Goal: Task Accomplishment & Management: Manage account settings

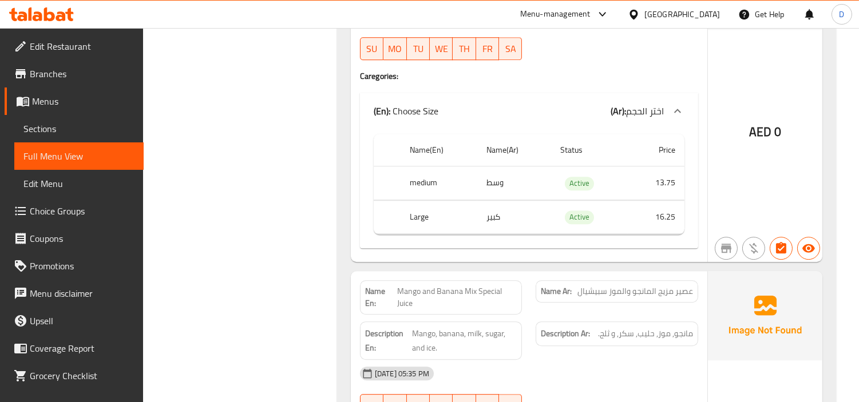
scroll to position [29077, 0]
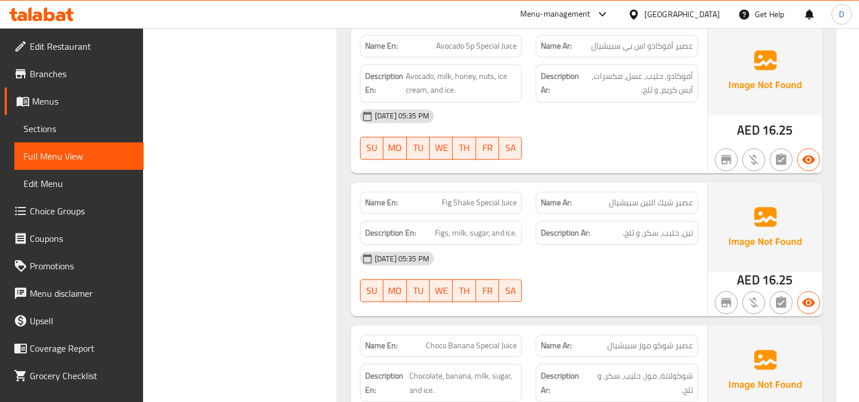
scroll to position [28187, 0]
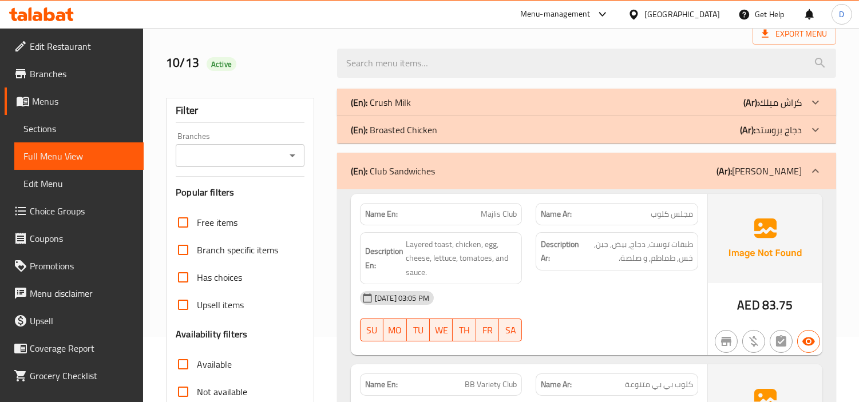
scroll to position [125, 0]
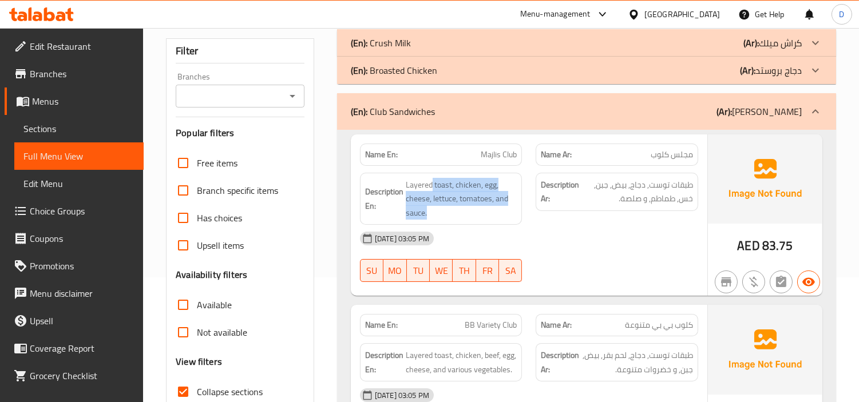
drag, startPoint x: 431, startPoint y: 188, endPoint x: 510, endPoint y: 222, distance: 85.6
click at [510, 222] on div "Description En: Layered toast, chicken, egg, cheese, lettuce, tomatoes, and sau…" at bounding box center [441, 199] width 162 height 53
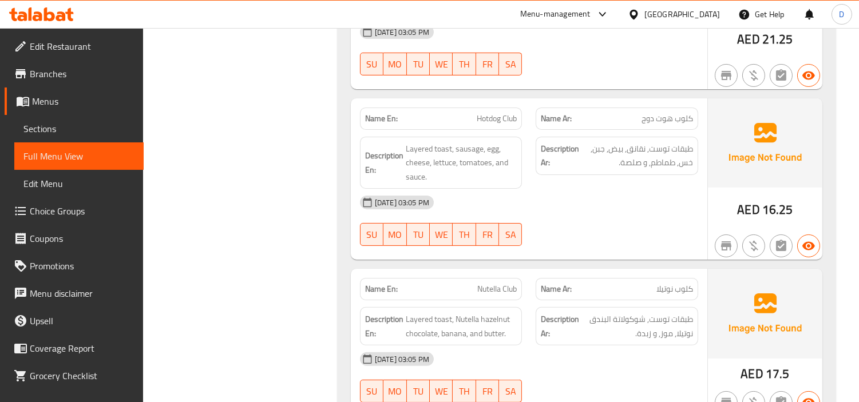
scroll to position [355, 0]
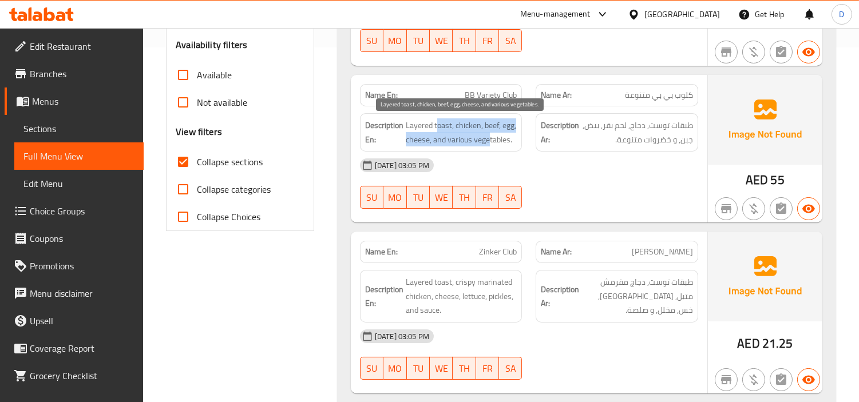
drag, startPoint x: 438, startPoint y: 129, endPoint x: 487, endPoint y: 138, distance: 50.6
click at [487, 138] on span "Layered toast, chicken, beef, egg, cheese, and various vegetables." at bounding box center [462, 132] width 112 height 28
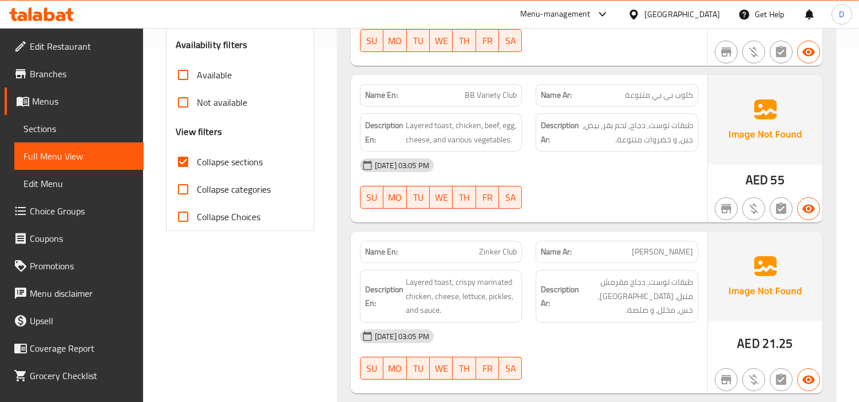
scroll to position [950, 0]
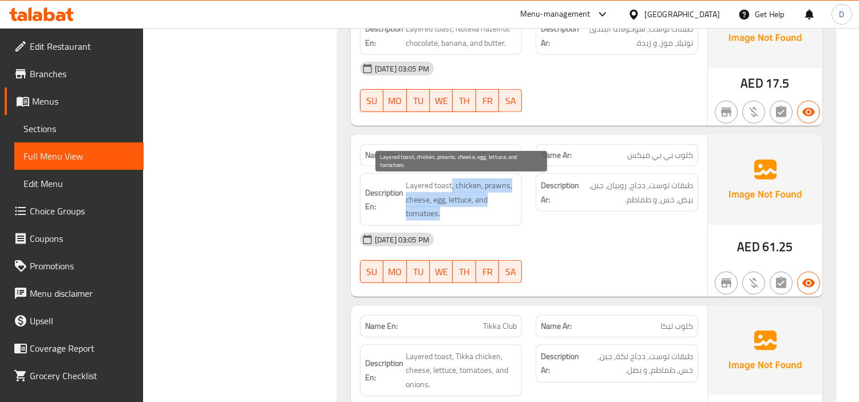
drag, startPoint x: 451, startPoint y: 189, endPoint x: 439, endPoint y: 213, distance: 27.1
click at [439, 213] on span "Layered toast, chicken, prawns, cheese, egg, lettuce, and tomatoes." at bounding box center [462, 199] width 112 height 42
click at [482, 189] on span "Layered toast, chicken, prawns, cheese, egg, lettuce, and tomatoes." at bounding box center [462, 199] width 112 height 42
drag, startPoint x: 482, startPoint y: 189, endPoint x: 435, endPoint y: 195, distance: 46.8
click at [435, 195] on span "Layered toast, chicken, prawns, cheese, egg, lettuce, and tomatoes." at bounding box center [462, 199] width 112 height 42
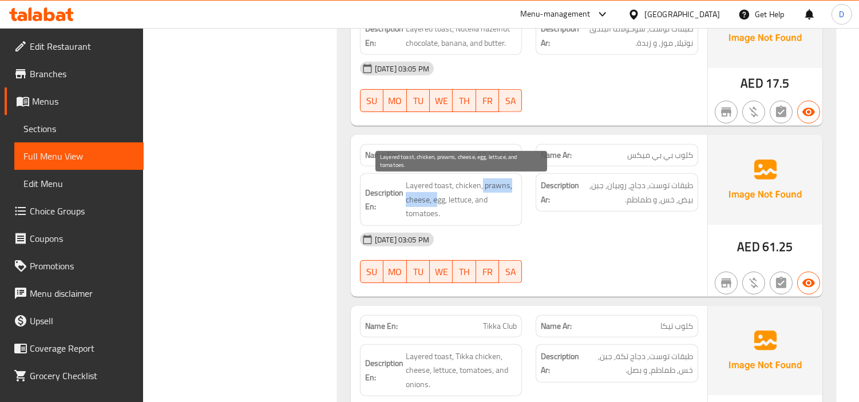
click at [435, 195] on span "Layered toast, chicken, prawns, cheese, egg, lettuce, and tomatoes." at bounding box center [462, 199] width 112 height 42
drag, startPoint x: 418, startPoint y: 203, endPoint x: 459, endPoint y: 210, distance: 41.9
click at [459, 210] on span "Layered toast, chicken, prawns, cheese, egg, lettuce, and tomatoes." at bounding box center [462, 199] width 112 height 42
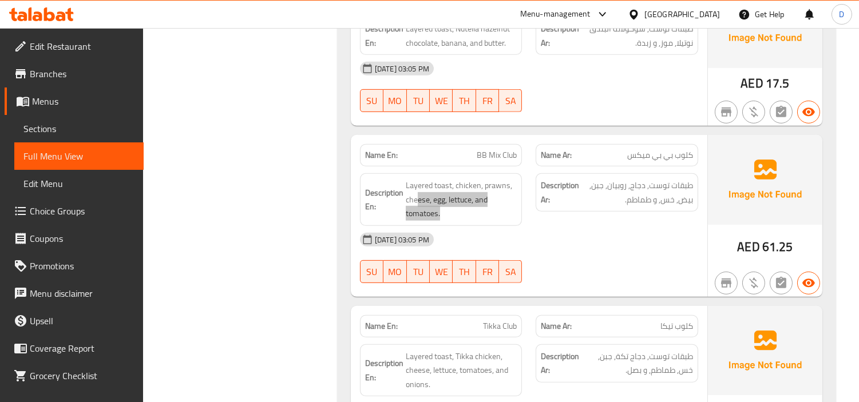
scroll to position [2118, 0]
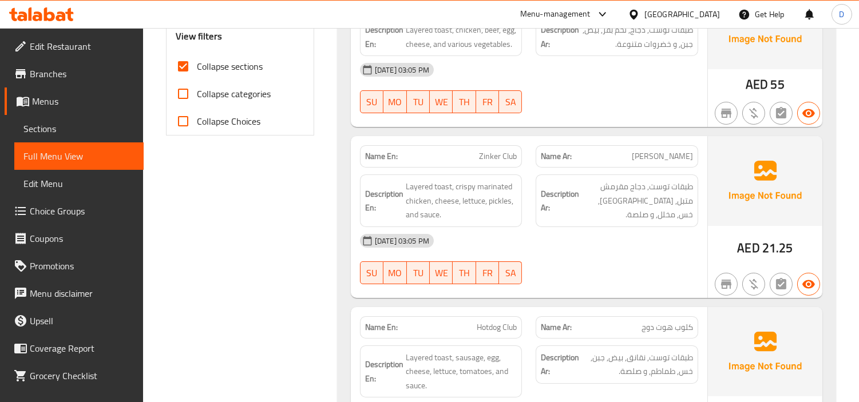
scroll to position [1119, 0]
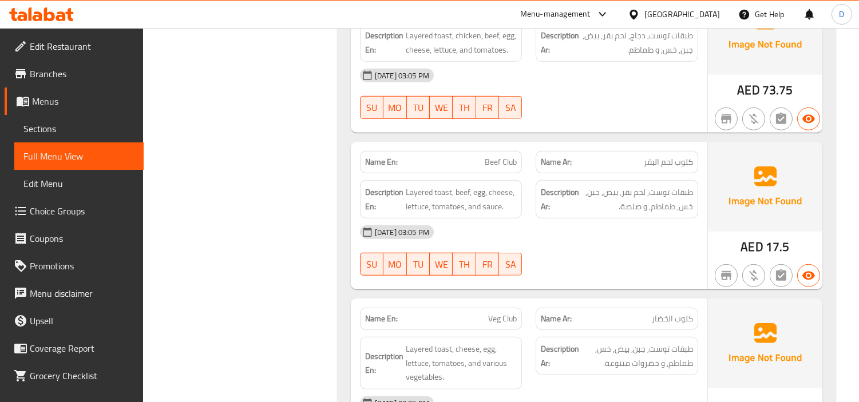
scroll to position [2289, 0]
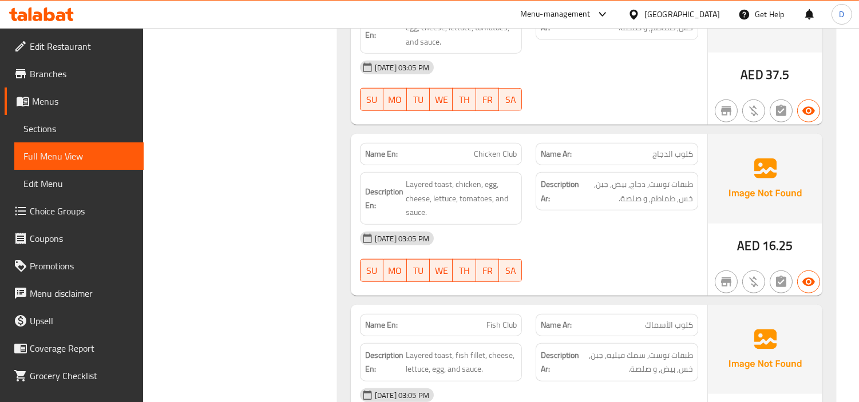
drag, startPoint x: 432, startPoint y: 212, endPoint x: 444, endPoint y: 229, distance: 21.1
click at [444, 229] on div "Name En: Chicken Club Name Ar: كلوب الدجاج Description En: Layered toast, chick…" at bounding box center [529, 215] width 356 height 162
click at [460, 206] on span "Layered toast, chicken, egg, cheese, lettuce, tomatoes, and sauce." at bounding box center [462, 198] width 112 height 42
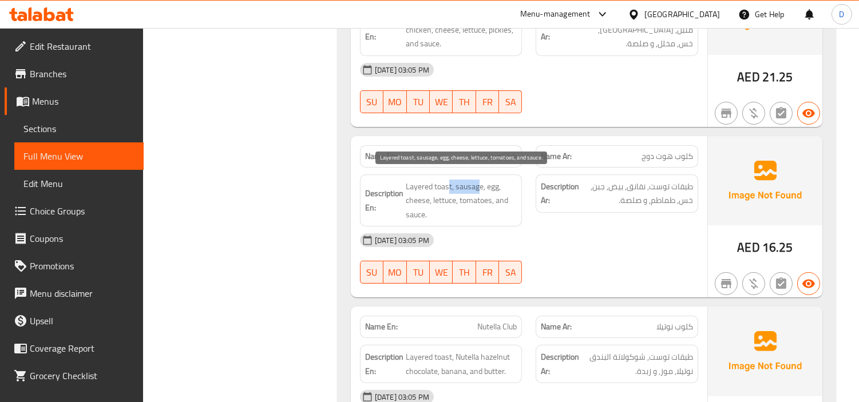
drag, startPoint x: 448, startPoint y: 190, endPoint x: 481, endPoint y: 184, distance: 32.5
click at [481, 184] on span "Layered toast, sausage, egg, cheese, lettuce, tomatoes, and sauce." at bounding box center [462, 201] width 112 height 42
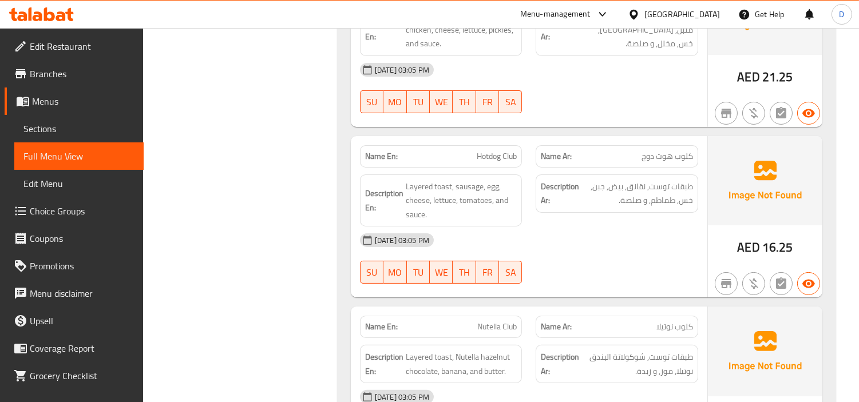
click at [493, 151] on span "Hotdog Club" at bounding box center [497, 156] width 40 height 12
drag, startPoint x: 412, startPoint y: 202, endPoint x: 466, endPoint y: 223, distance: 57.3
click at [466, 223] on div "Description En: Layered toast, sausage, egg, cheese, lettuce, tomatoes, and sau…" at bounding box center [441, 200] width 162 height 53
click at [466, 222] on div "Description En: Layered toast, sausage, egg, cheese, lettuce, tomatoes, and sau…" at bounding box center [441, 200] width 162 height 53
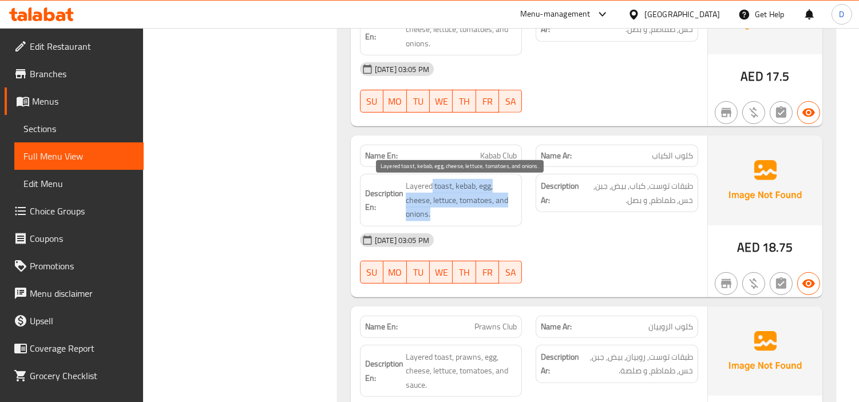
drag, startPoint x: 431, startPoint y: 186, endPoint x: 481, endPoint y: 216, distance: 58.5
click at [481, 216] on span "Layered toast, kebab, egg, cheese, lettuce, tomatoes, and onions." at bounding box center [462, 200] width 112 height 42
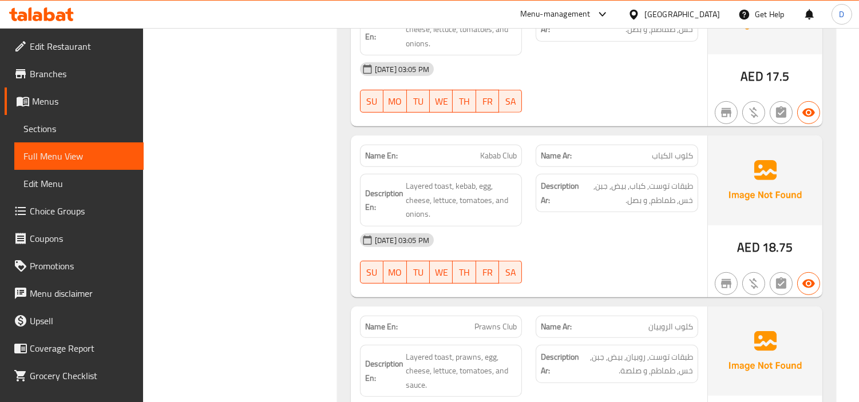
scroll to position [1947, 0]
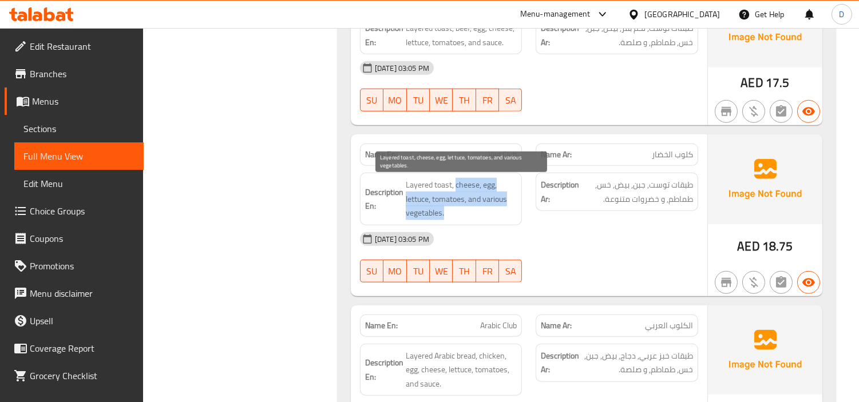
drag, startPoint x: 454, startPoint y: 187, endPoint x: 475, endPoint y: 216, distance: 35.2
click at [475, 216] on span "Layered toast, cheese, egg, lettuce, tomatoes, and various vegetables." at bounding box center [462, 199] width 112 height 42
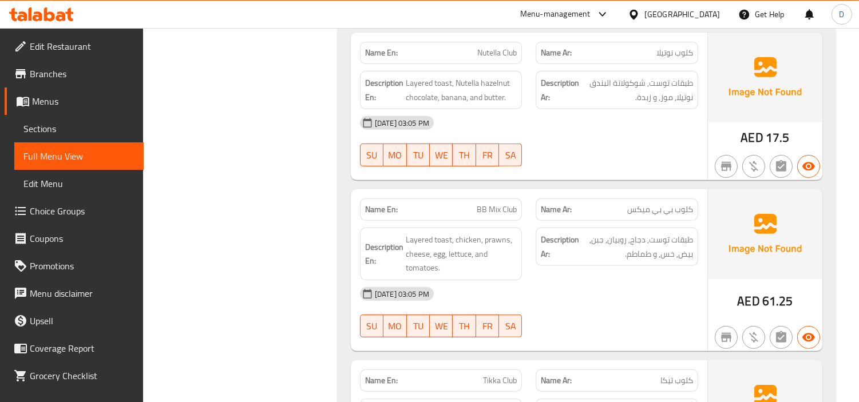
scroll to position [866, 0]
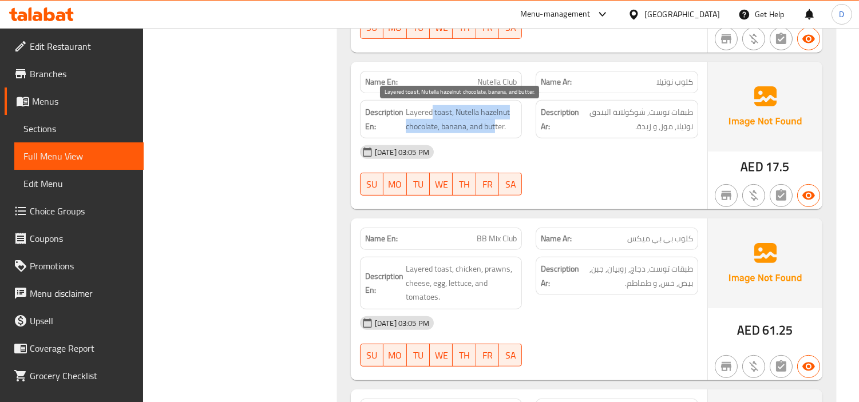
drag, startPoint x: 431, startPoint y: 117, endPoint x: 495, endPoint y: 121, distance: 64.2
click at [495, 121] on span "Layered toast, Nutella hazelnut chocolate, banana, and butter." at bounding box center [462, 119] width 112 height 28
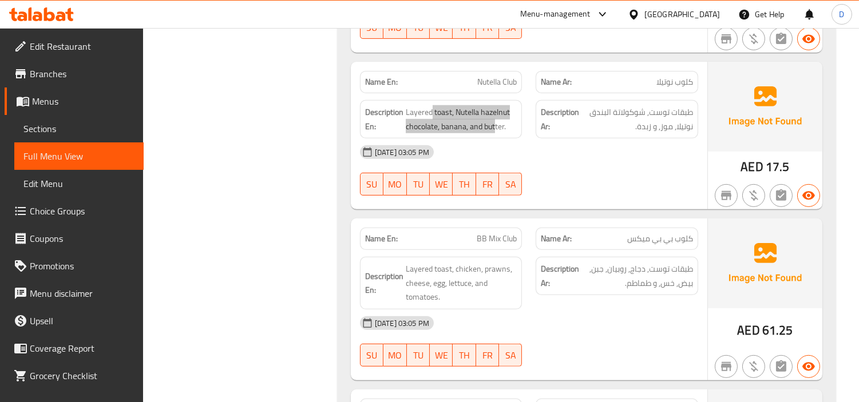
scroll to position [1462, 0]
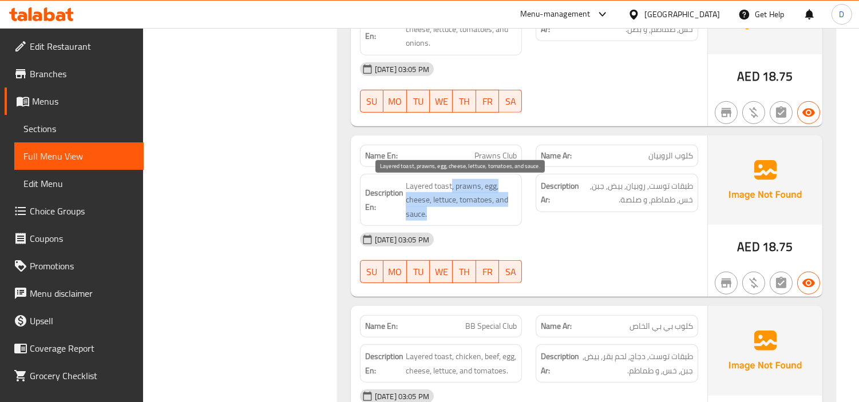
drag, startPoint x: 452, startPoint y: 180, endPoint x: 474, endPoint y: 210, distance: 37.3
click at [474, 210] on span "Layered toast, prawns, egg, cheese, lettuce, tomatoes, and sauce." at bounding box center [462, 200] width 112 height 42
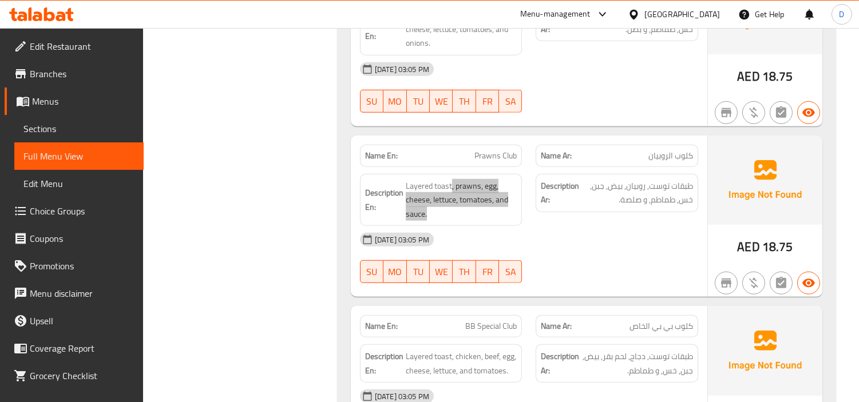
scroll to position [2616, 0]
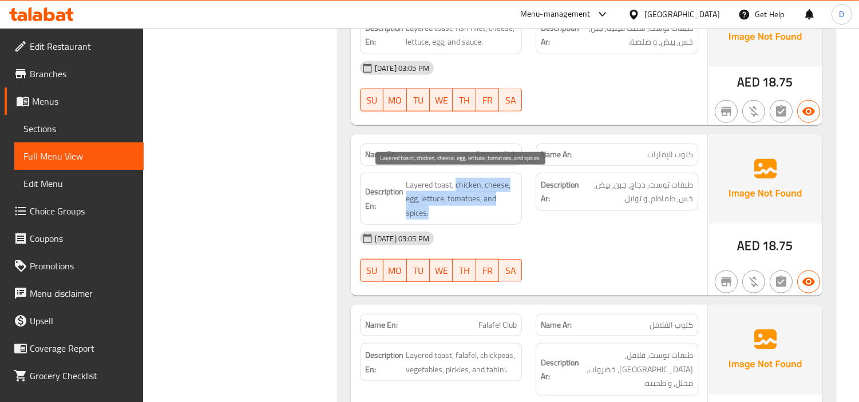
drag, startPoint x: 454, startPoint y: 185, endPoint x: 466, endPoint y: 213, distance: 30.5
click at [466, 213] on span "Layered toast, chicken, cheese, egg, lettuce, tomatoes, and spices." at bounding box center [462, 199] width 112 height 42
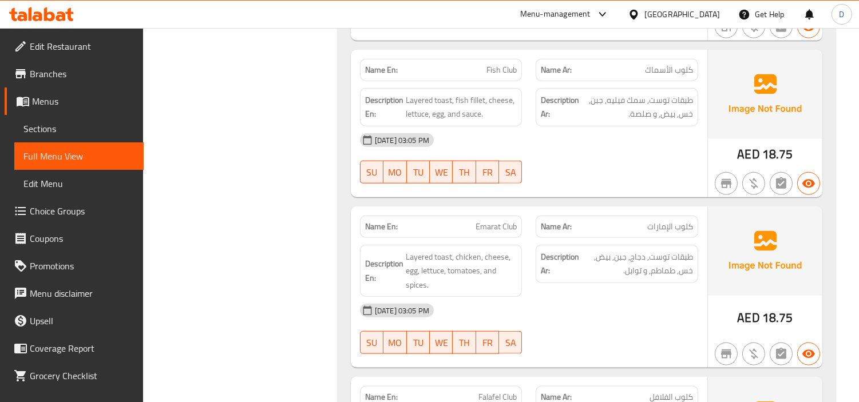
scroll to position [2489, 0]
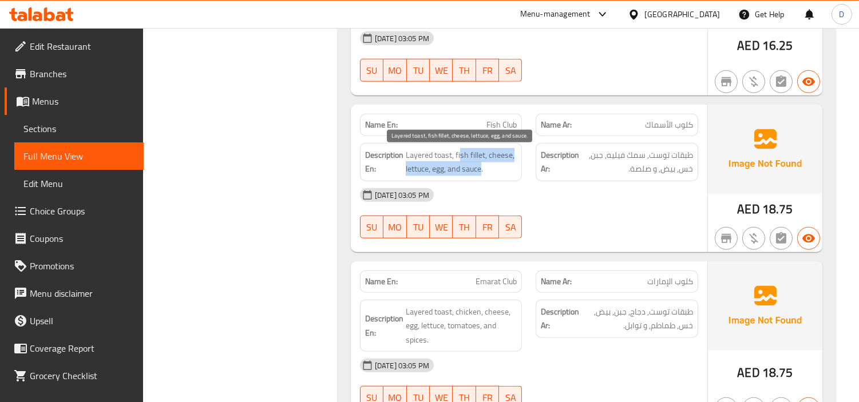
drag, startPoint x: 459, startPoint y: 156, endPoint x: 481, endPoint y: 176, distance: 29.2
click at [481, 176] on span "Layered toast, fish fillet, cheese, lettuce, egg, and sauce." at bounding box center [462, 162] width 112 height 28
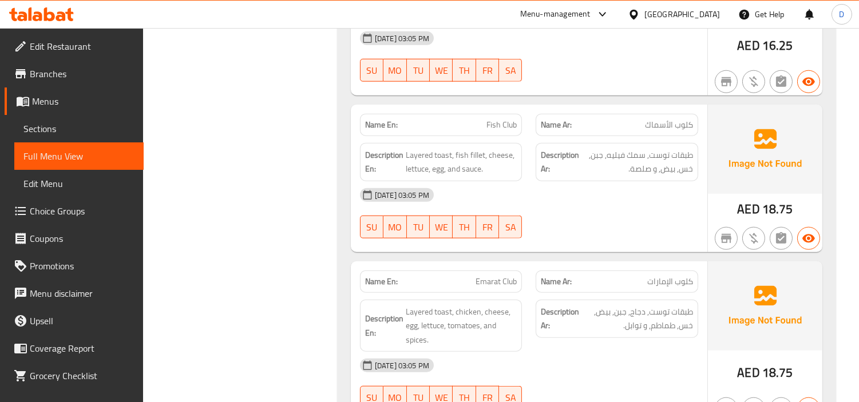
scroll to position [2780, 0]
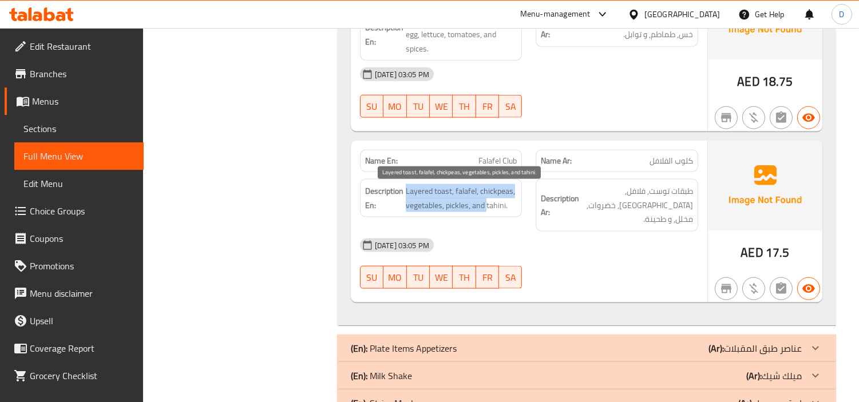
drag, startPoint x: 406, startPoint y: 197, endPoint x: 487, endPoint y: 203, distance: 81.5
click at [487, 203] on span "Layered toast, falafel, chickpeas, vegetables, pickles, and tahini." at bounding box center [462, 198] width 112 height 28
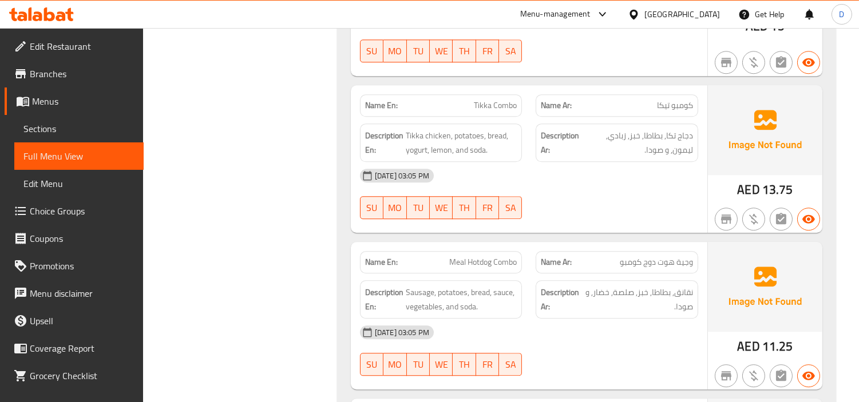
scroll to position [5449, 0]
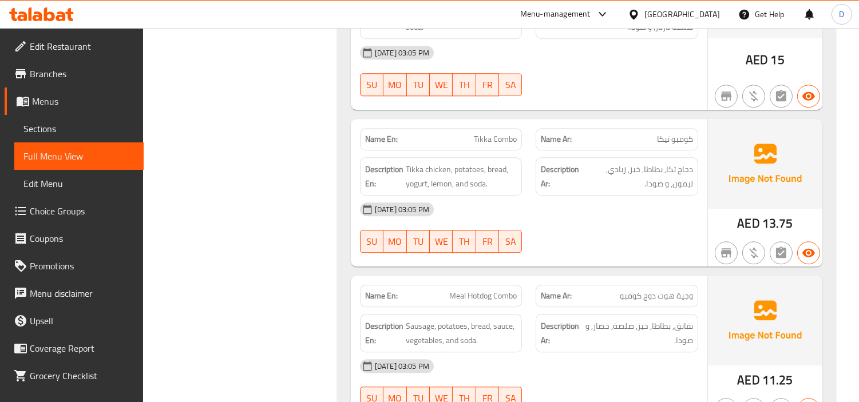
click at [690, 290] on span "وجية هوت دوج كومبو" at bounding box center [656, 296] width 73 height 12
copy span "وجية"
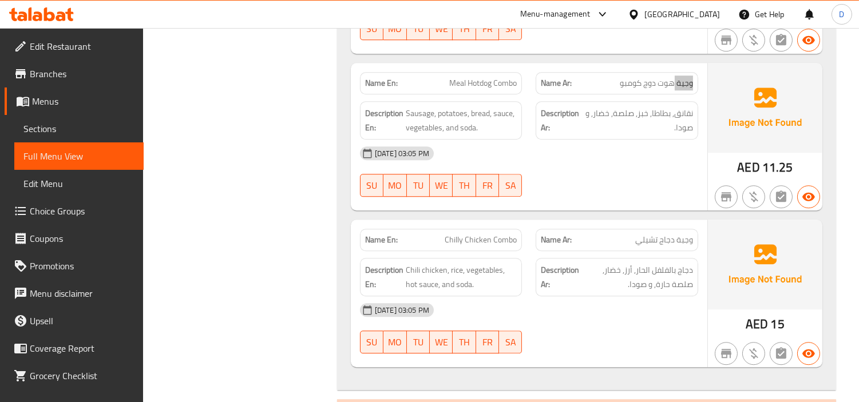
scroll to position [5640, 0]
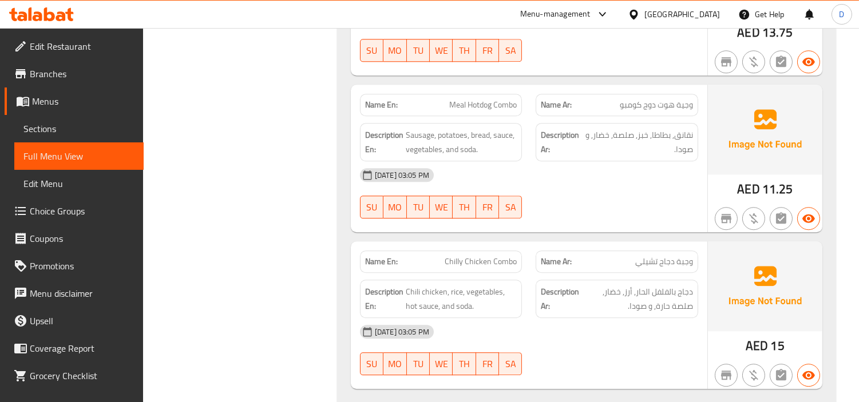
click at [510, 256] on span "Chilly Chicken Combo" at bounding box center [480, 262] width 72 height 12
copy span "Chilly Chicken Combo"
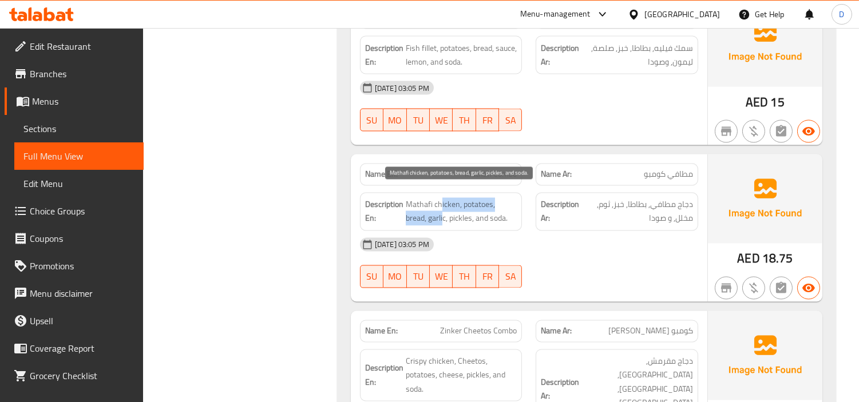
drag, startPoint x: 441, startPoint y: 193, endPoint x: 420, endPoint y: 211, distance: 27.2
click at [420, 211] on span "Mathafi chicken, potatoes, bread, garlic, pickles, and soda." at bounding box center [462, 212] width 112 height 28
drag, startPoint x: 459, startPoint y: 191, endPoint x: 487, endPoint y: 204, distance: 30.2
click at [487, 204] on span "Mathafi chicken, potatoes, bread, garlic, pickles, and soda." at bounding box center [462, 212] width 112 height 28
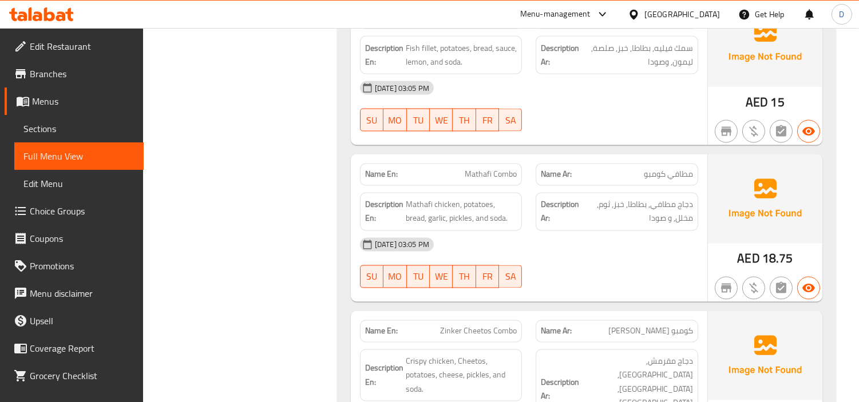
scroll to position [4662, 0]
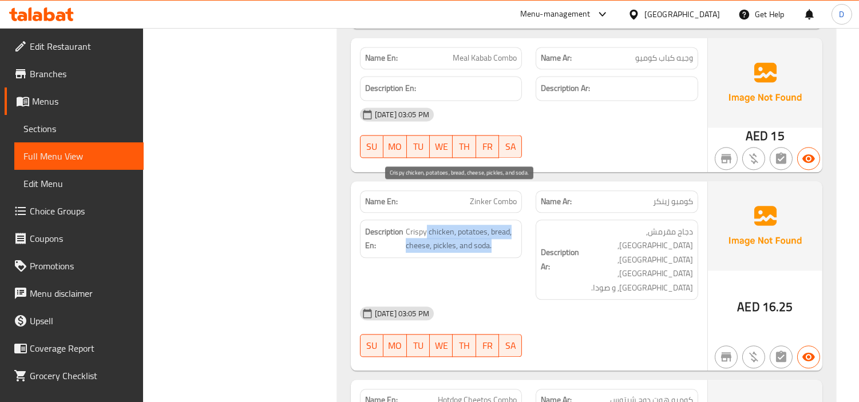
drag, startPoint x: 426, startPoint y: 189, endPoint x: 493, endPoint y: 207, distance: 69.2
click at [493, 225] on span "Crispy chicken, potatoes, bread, cheese, pickles, and soda." at bounding box center [462, 239] width 112 height 28
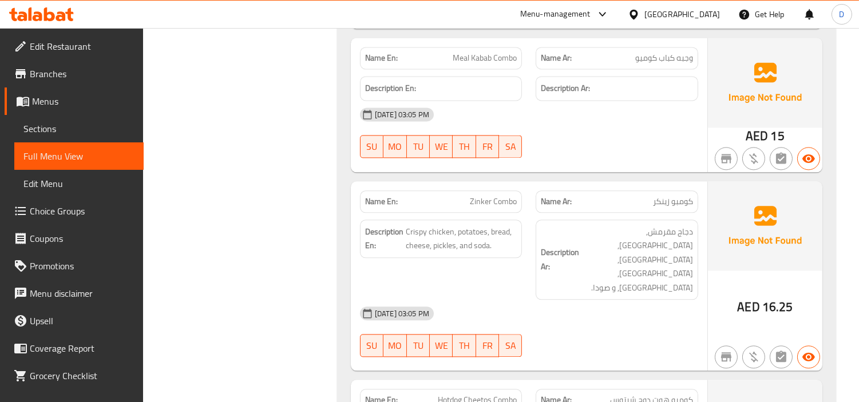
scroll to position [3884, 0]
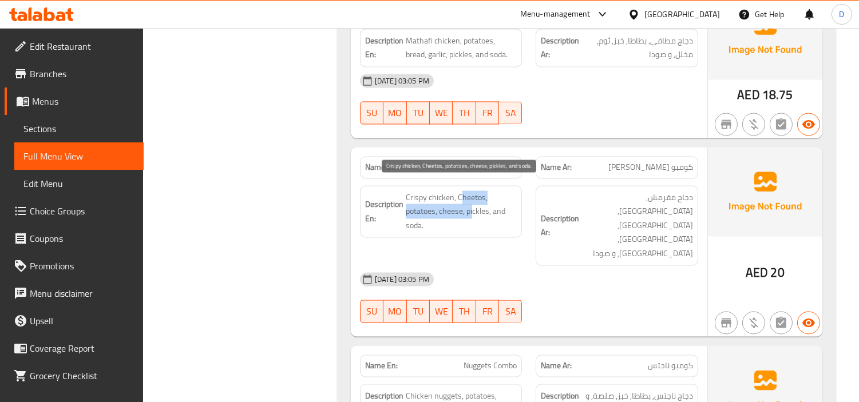
drag, startPoint x: 462, startPoint y: 184, endPoint x: 473, endPoint y: 201, distance: 21.1
click at [473, 201] on span "Crispy chicken, Cheetos, potatoes, cheese, pickles, and soda." at bounding box center [462, 211] width 112 height 42
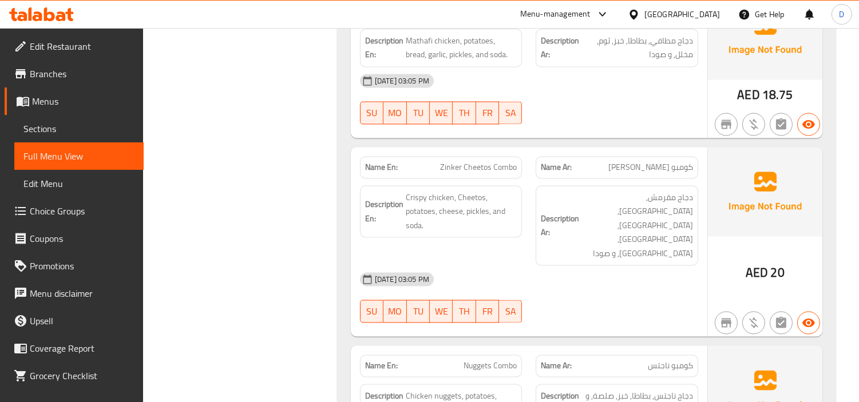
scroll to position [4819, 0]
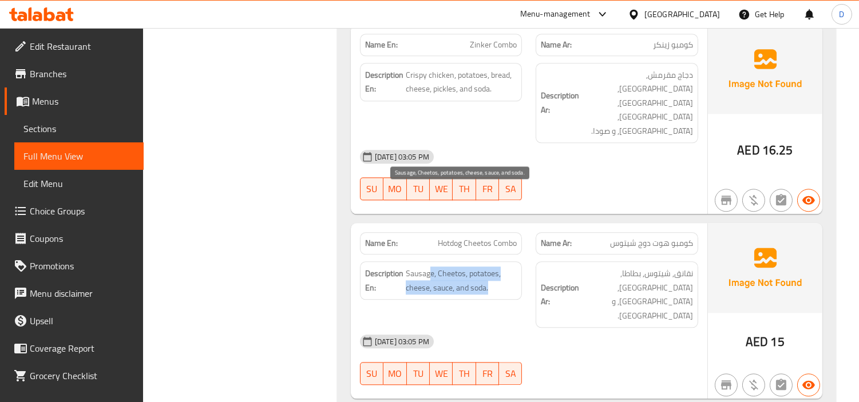
drag, startPoint x: 430, startPoint y: 198, endPoint x: 501, endPoint y: 207, distance: 71.4
click at [501, 267] on span "Sausage, Cheetos, potatoes, cheese, sauce, and soda." at bounding box center [462, 281] width 112 height 28
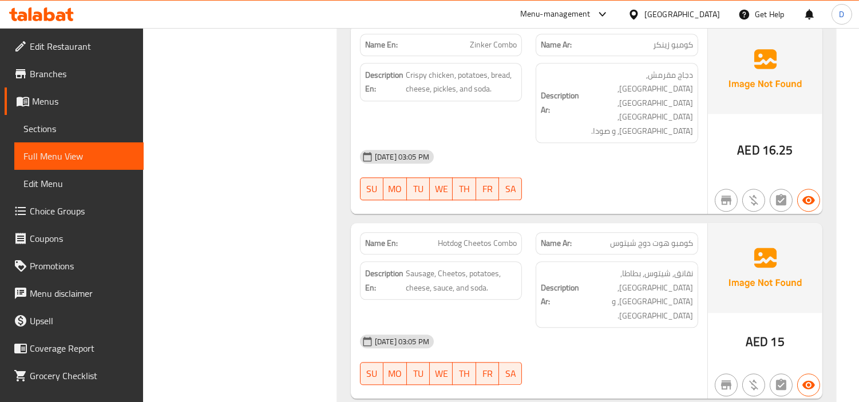
scroll to position [3092, 0]
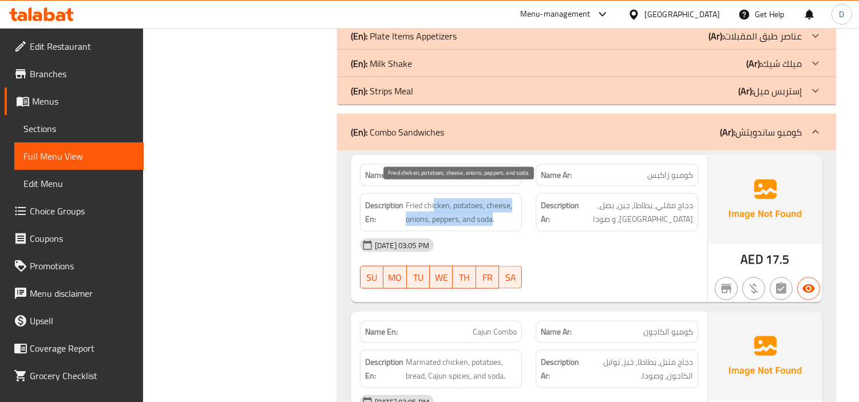
drag, startPoint x: 434, startPoint y: 200, endPoint x: 493, endPoint y: 212, distance: 60.7
click at [493, 212] on span "Fried chicken, potatoes, cheese, onions, peppers, and soda." at bounding box center [462, 212] width 112 height 28
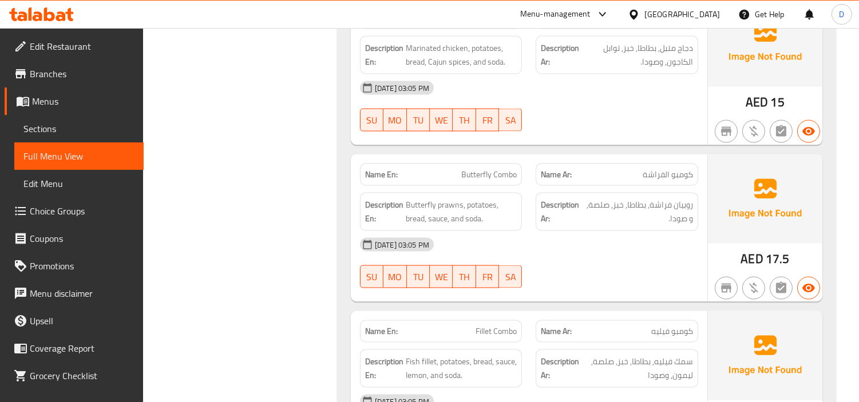
scroll to position [4205, 0]
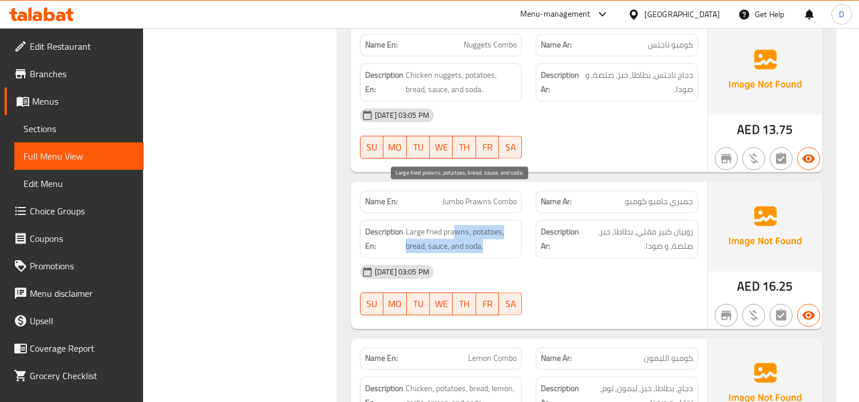
drag, startPoint x: 452, startPoint y: 190, endPoint x: 496, endPoint y: 204, distance: 45.8
click at [496, 225] on span "Large fried prawns, potatoes, bread, sauce, and soda." at bounding box center [462, 239] width 112 height 28
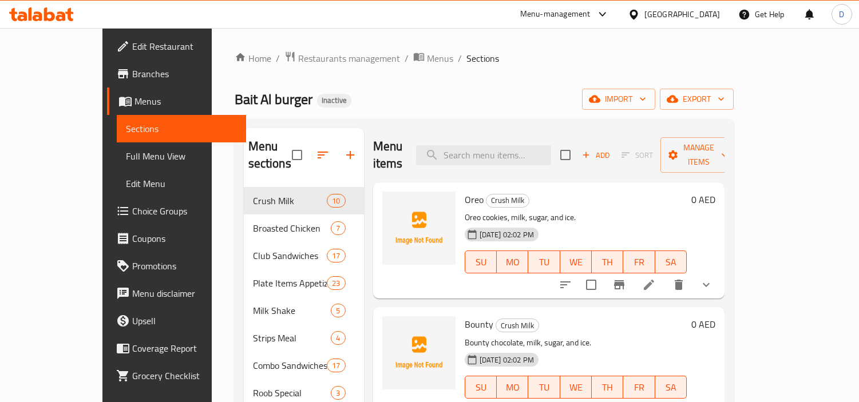
click at [540, 152] on input "search" at bounding box center [483, 155] width 135 height 20
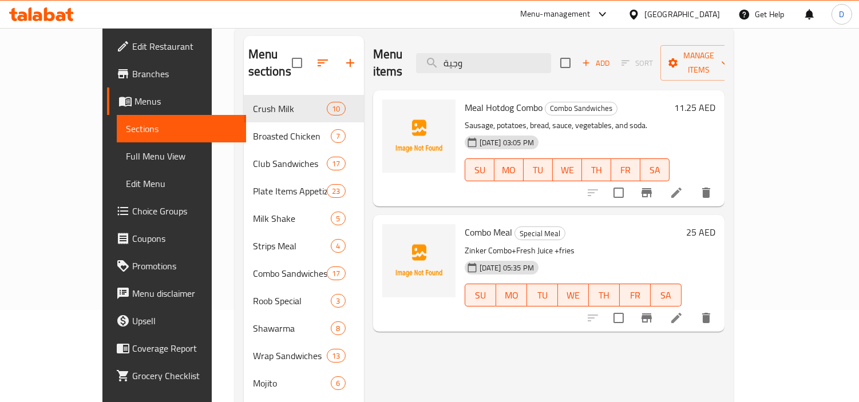
scroll to position [63, 0]
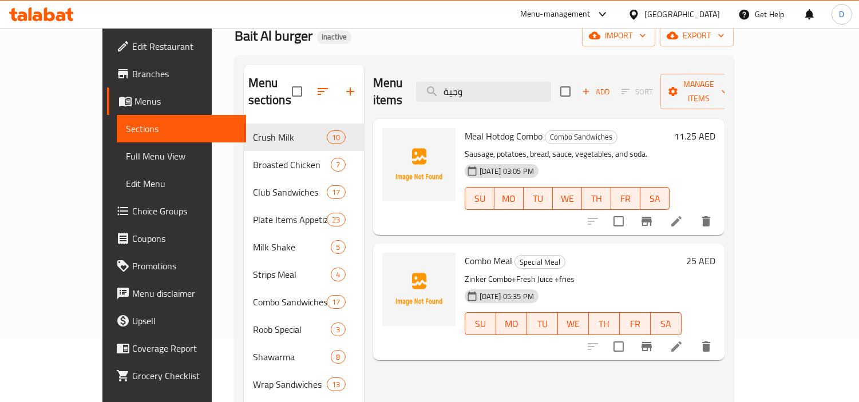
type input "وجية"
click at [683, 215] on icon at bounding box center [676, 222] width 14 height 14
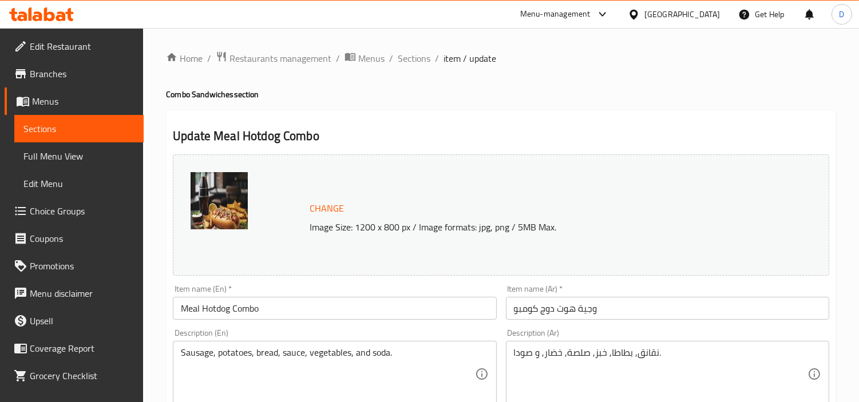
click at [582, 307] on input "وجية هوت دوج كومبو" at bounding box center [667, 308] width 323 height 23
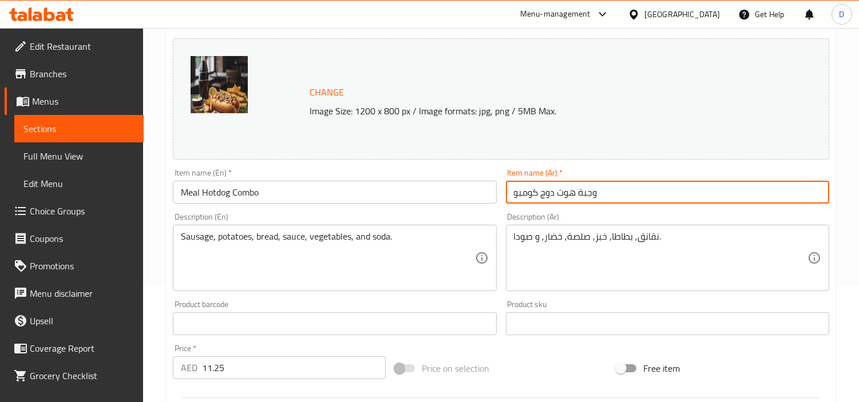
scroll to position [127, 0]
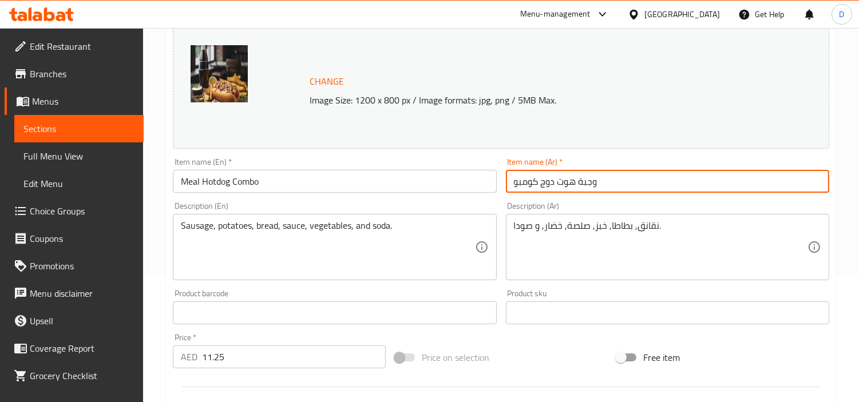
type input "وجبة هوت دوج كومبو"
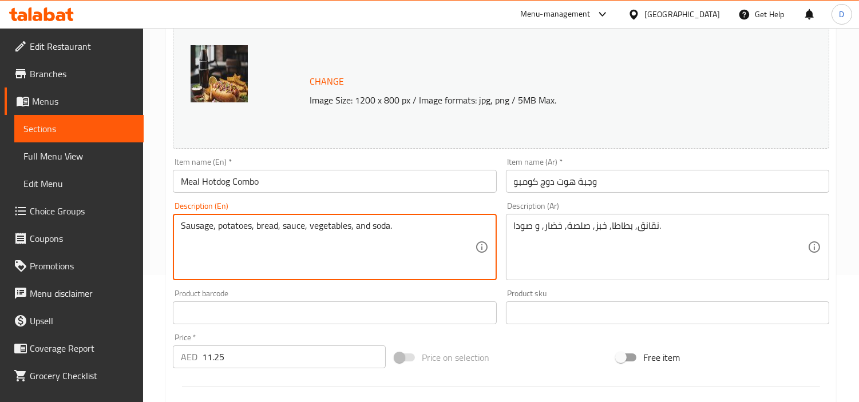
drag, startPoint x: 192, startPoint y: 231, endPoint x: 378, endPoint y: 233, distance: 185.9
click at [352, 248] on textarea "Sausage, potatoes, bread, sauce, vegetables, and soda." at bounding box center [327, 247] width 293 height 54
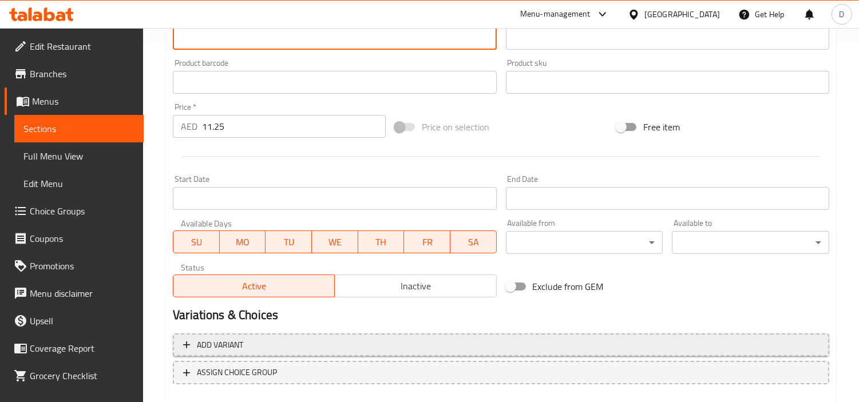
scroll to position [420, 0]
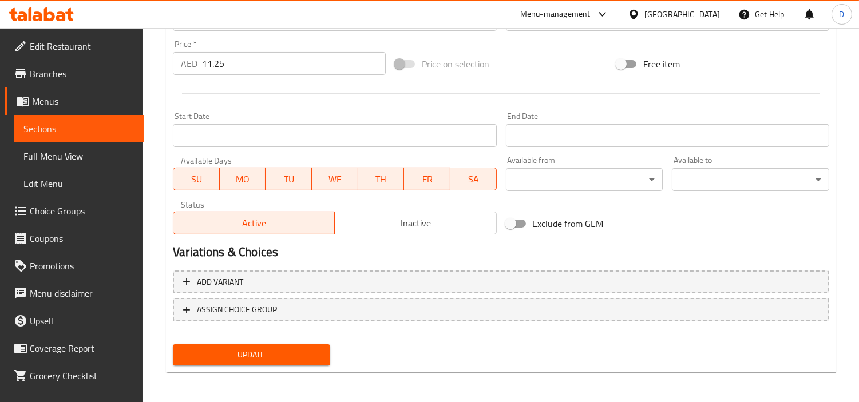
click at [301, 344] on button "Update" at bounding box center [251, 354] width 157 height 21
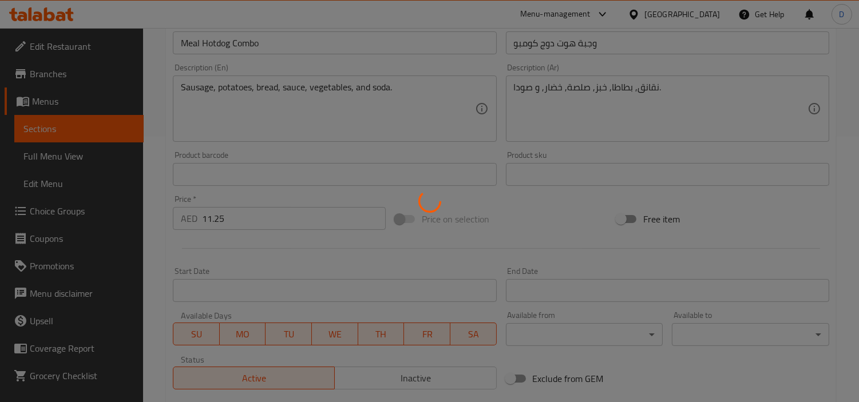
scroll to position [39, 0]
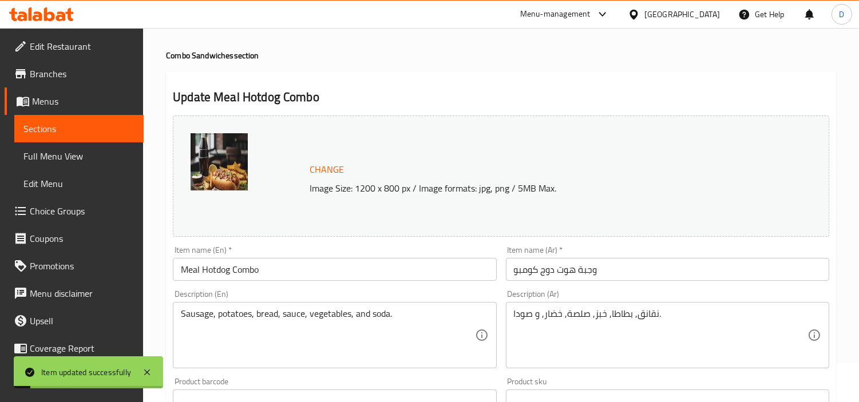
click at [113, 126] on span "Sections" at bounding box center [78, 129] width 111 height 14
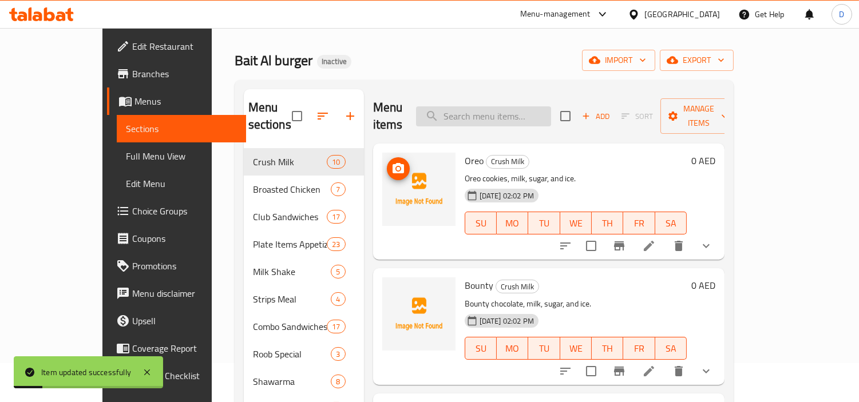
click at [513, 113] on input "search" at bounding box center [483, 116] width 135 height 20
paste input "وجية"
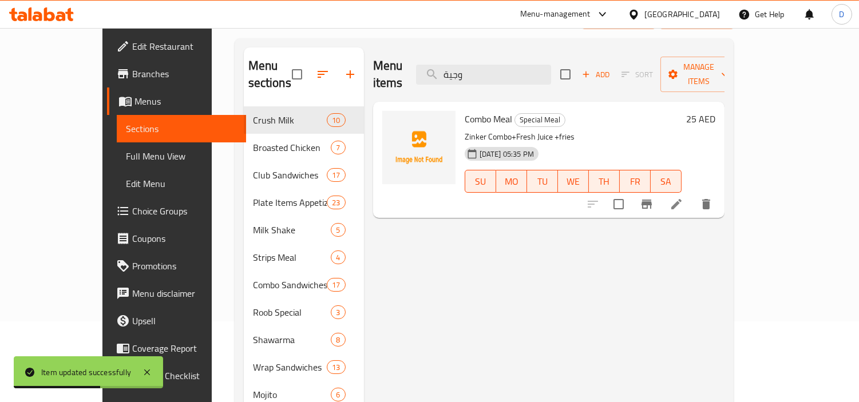
scroll to position [103, 0]
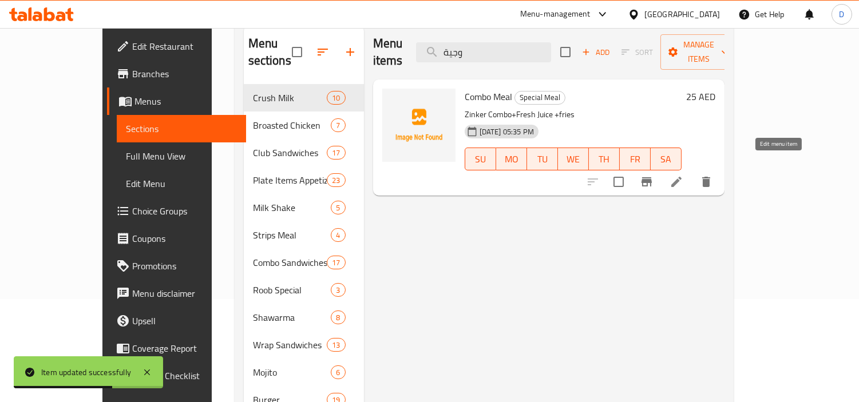
type input "وجية"
click at [681, 177] on icon at bounding box center [676, 182] width 10 height 10
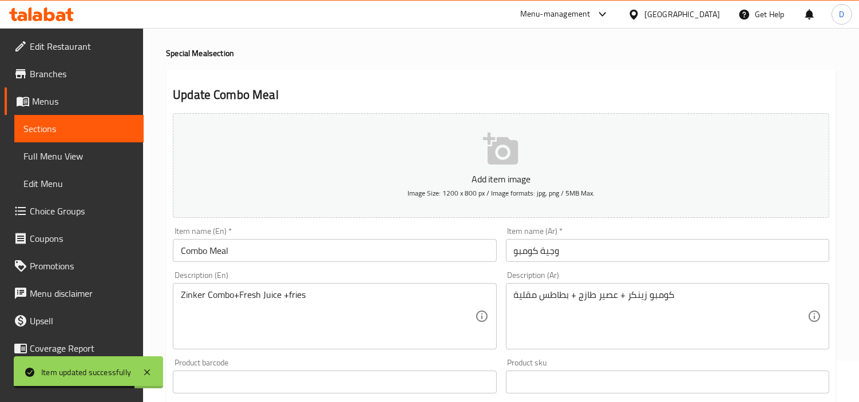
scroll to position [63, 0]
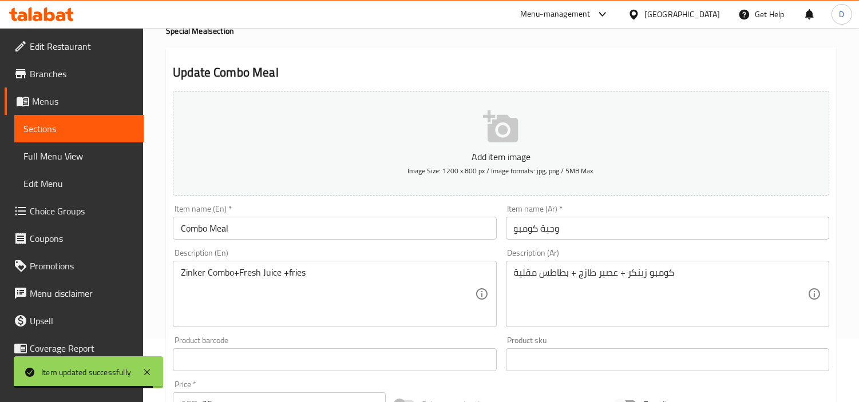
click at [542, 230] on input "وجية كومبو" at bounding box center [667, 228] width 323 height 23
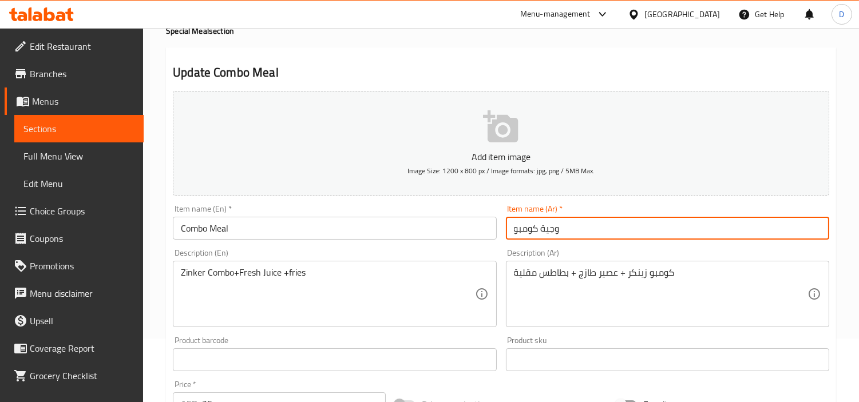
click at [547, 233] on input "وجية كومبو" at bounding box center [667, 228] width 323 height 23
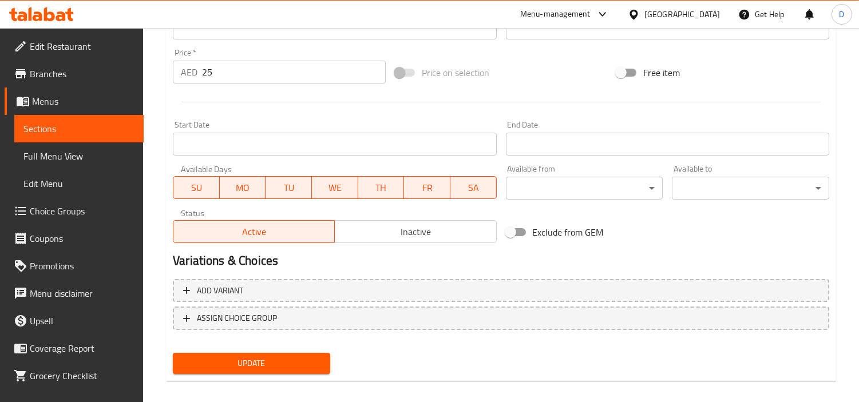
scroll to position [404, 0]
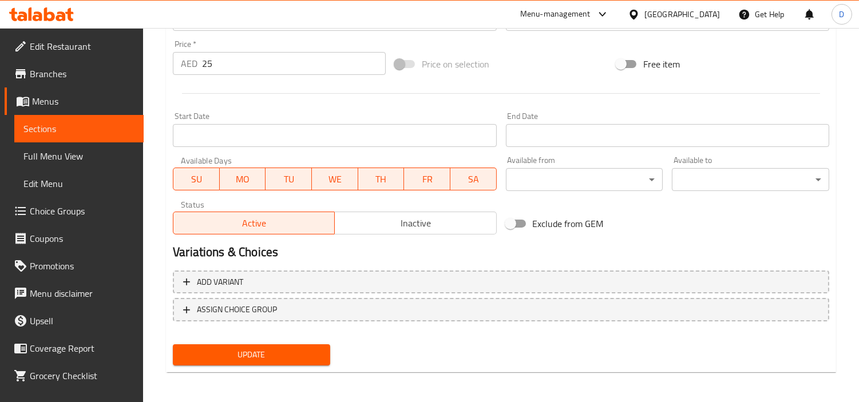
type input "وجبة كومبو"
click at [294, 357] on span "Update" at bounding box center [251, 355] width 139 height 14
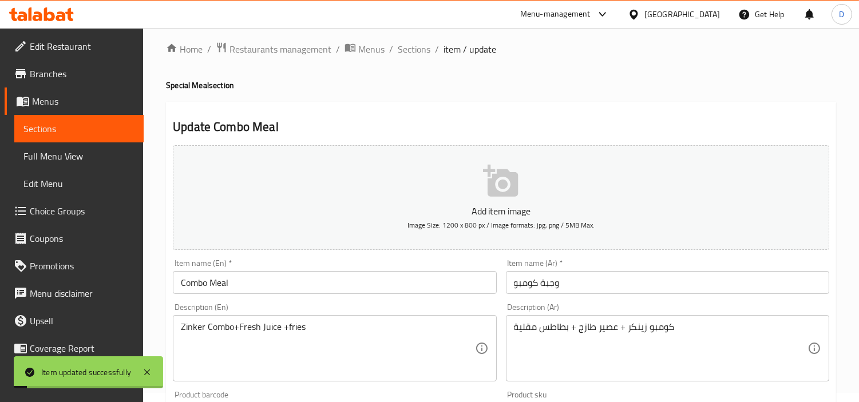
scroll to position [0, 0]
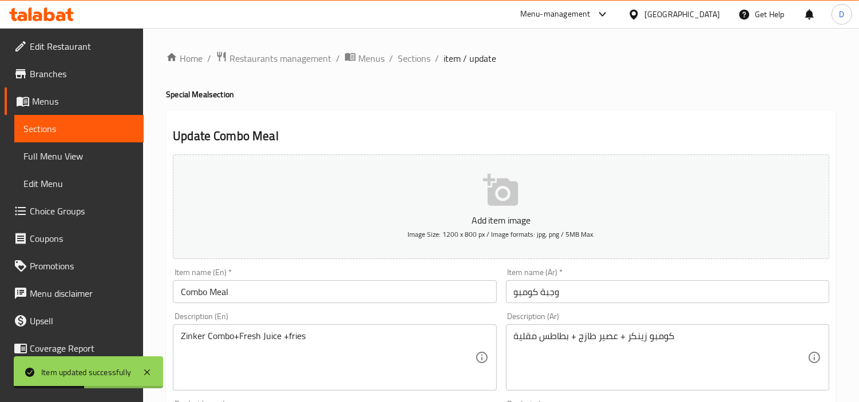
drag, startPoint x: 163, startPoint y: 98, endPoint x: 235, endPoint y: 97, distance: 71.5
copy h4 "Special Meal section"
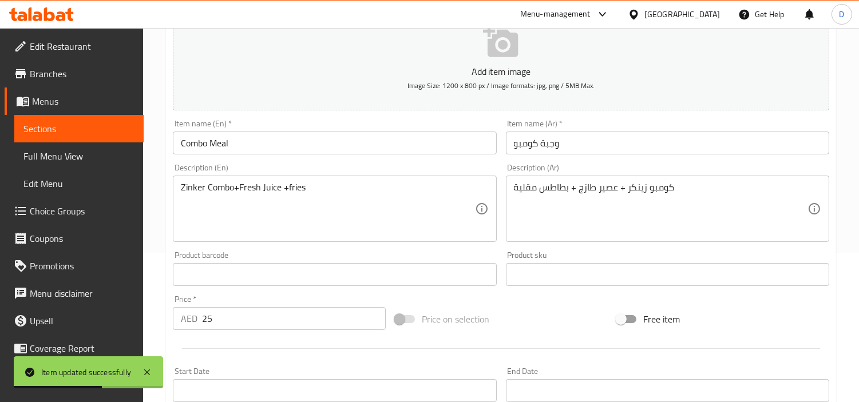
scroll to position [190, 0]
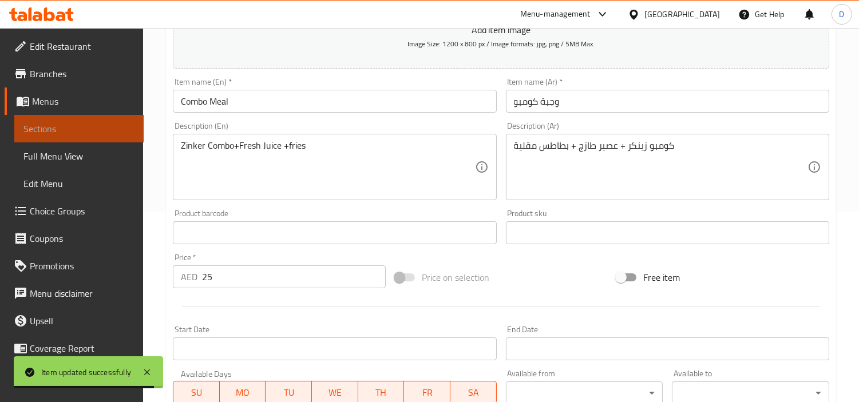
click at [113, 133] on span "Sections" at bounding box center [78, 129] width 111 height 14
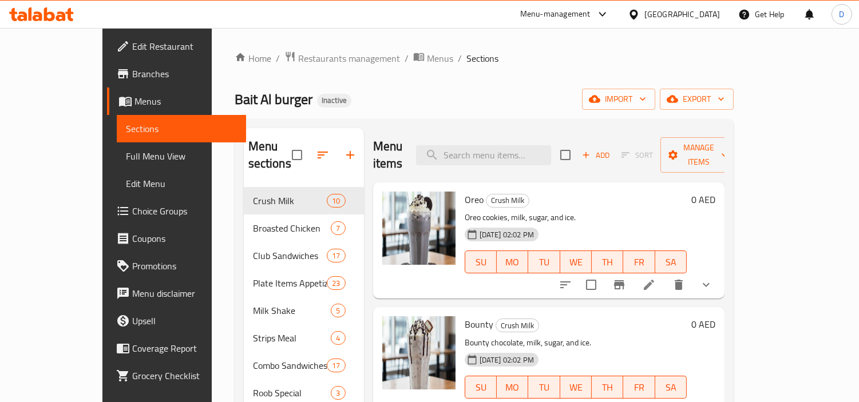
click at [506, 159] on div "Menu items Add Sort Manage items" at bounding box center [548, 155] width 351 height 54
click at [504, 149] on input "search" at bounding box center [483, 155] width 135 height 20
paste input "Chilly Chicken Combo"
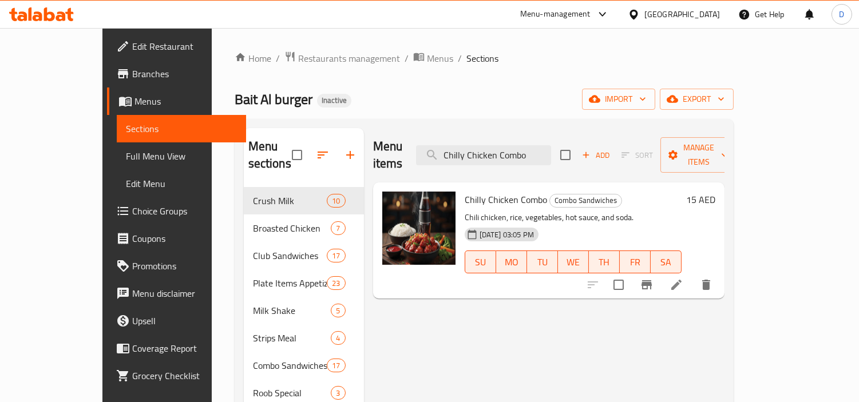
type input "Chilly Chicken Combo"
click at [692, 275] on li at bounding box center [676, 285] width 32 height 21
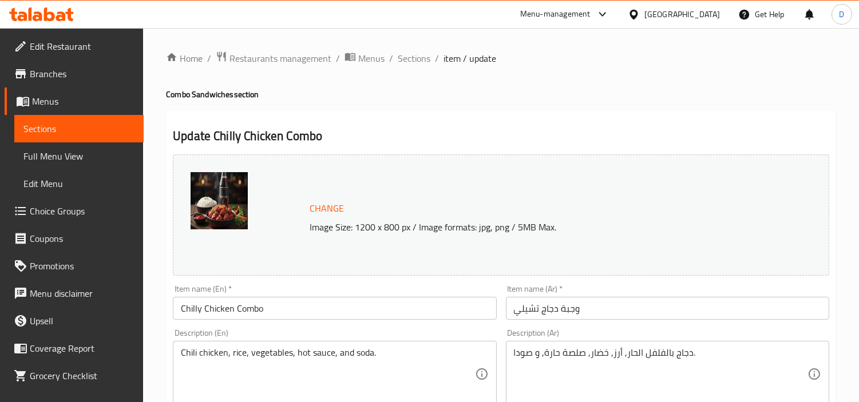
click at [575, 317] on input "وجبة دجاج تشيلي" at bounding box center [667, 308] width 323 height 23
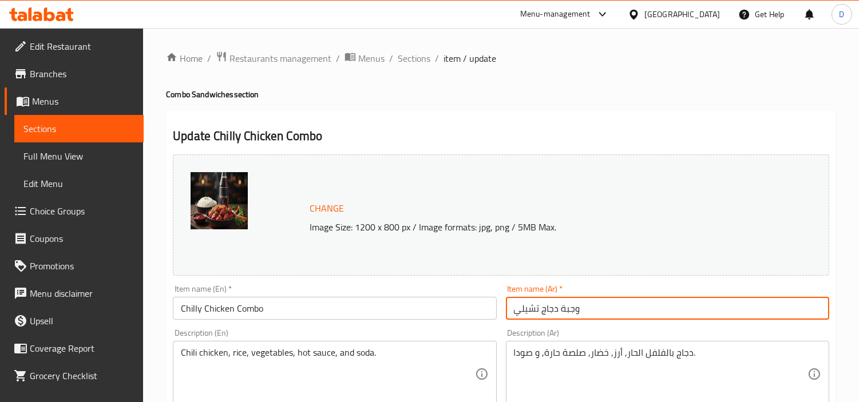
click at [575, 317] on input "وجبة دجاج تشيلي" at bounding box center [667, 308] width 323 height 23
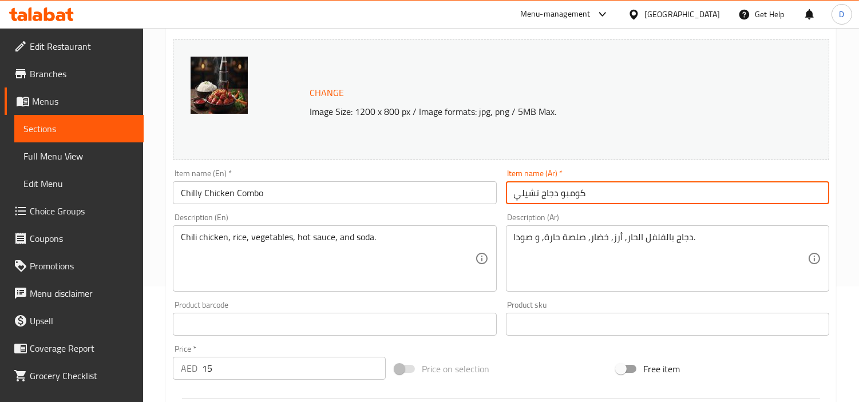
scroll to position [127, 0]
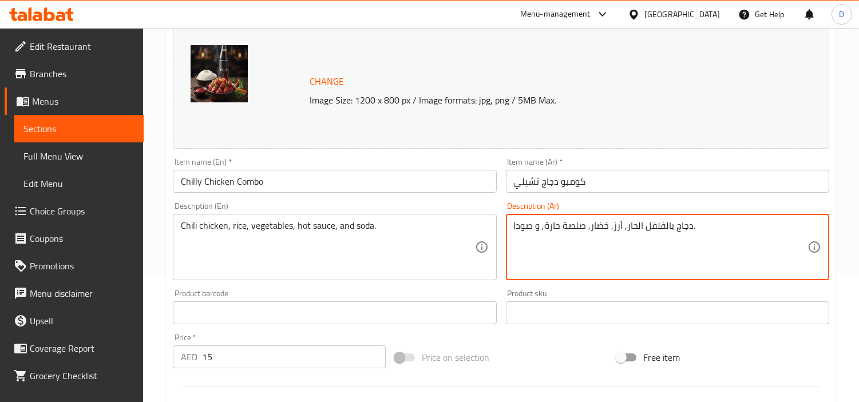
drag, startPoint x: 670, startPoint y: 228, endPoint x: 624, endPoint y: 225, distance: 46.4
click at [624, 225] on textarea "دجاج بالفلفل الحار, أرز, خضار, صلصة حارة, و صودا." at bounding box center [660, 247] width 293 height 54
click at [530, 178] on input "كومبو دجاج تشيلي" at bounding box center [667, 181] width 323 height 23
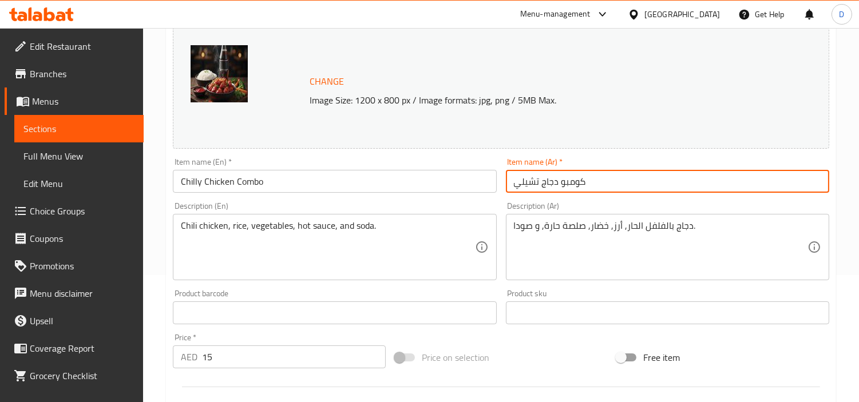
click at [530, 178] on input "كومبو دجاج تشيلي" at bounding box center [667, 181] width 323 height 23
paste input "الفلفل الحار"
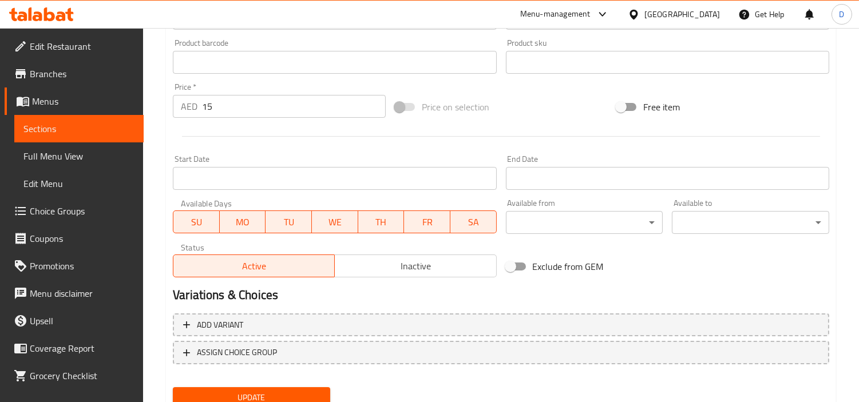
scroll to position [420, 0]
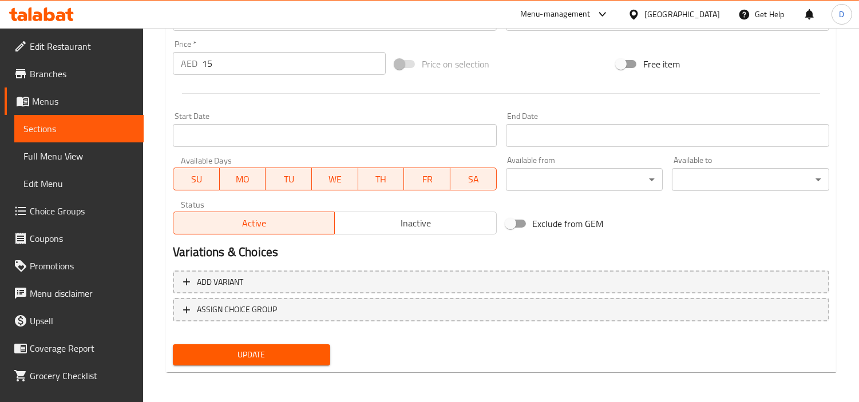
type input "كومبو دجاج بالفلفل الحار"
click at [299, 349] on span "Update" at bounding box center [251, 355] width 139 height 14
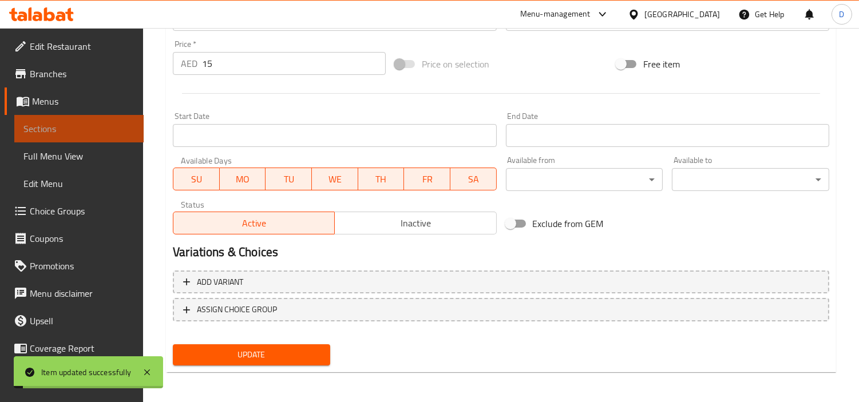
click at [116, 130] on span "Sections" at bounding box center [78, 129] width 111 height 14
